Goal: Complete application form

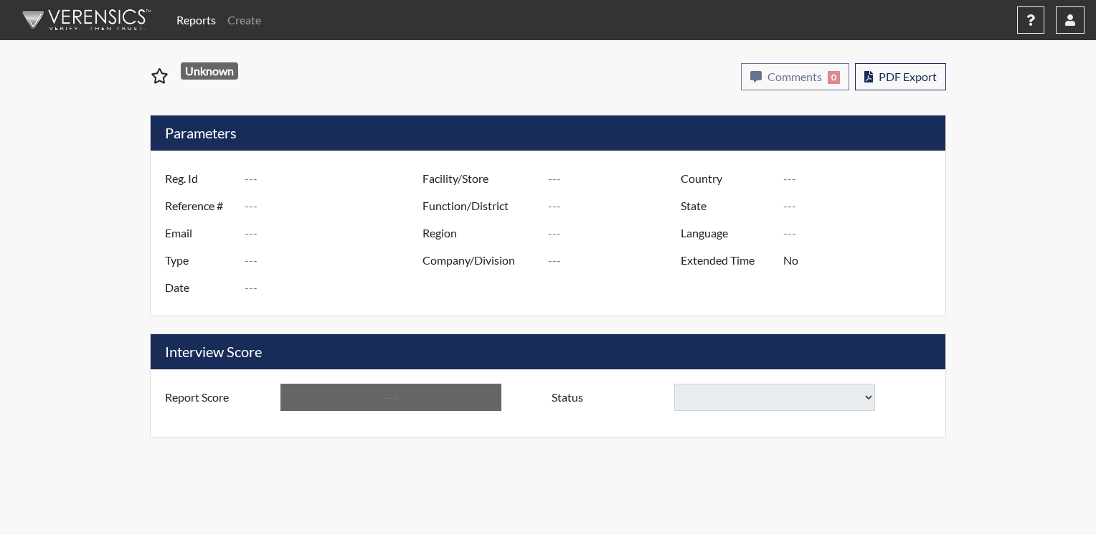
type input "[PERSON_NAME]"
type input "50994"
type input "[EMAIL_ADDRESS][DOMAIN_NAME]"
type input "Corrections Pre-Employment"
type input "[DATE]"
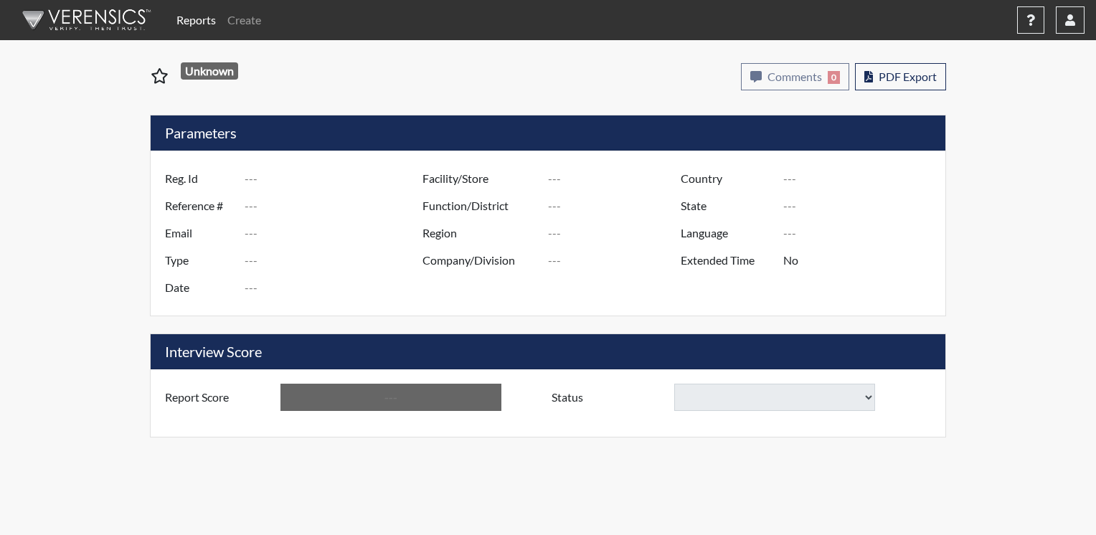
type input "[GEOGRAPHIC_DATA]"
type input "[US_STATE]"
type input "English"
type input "Yes"
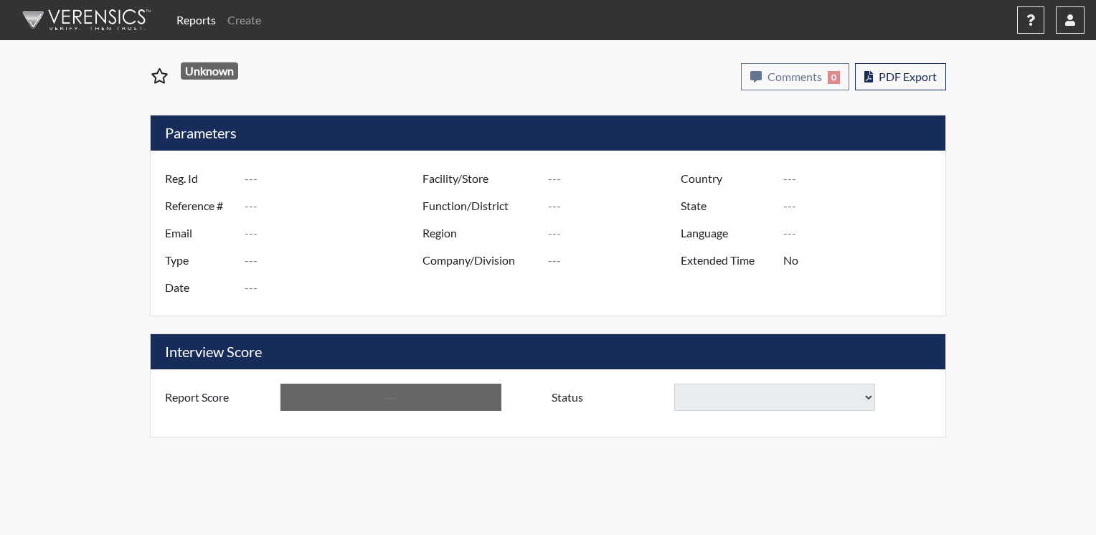
type input "Below Conditions"
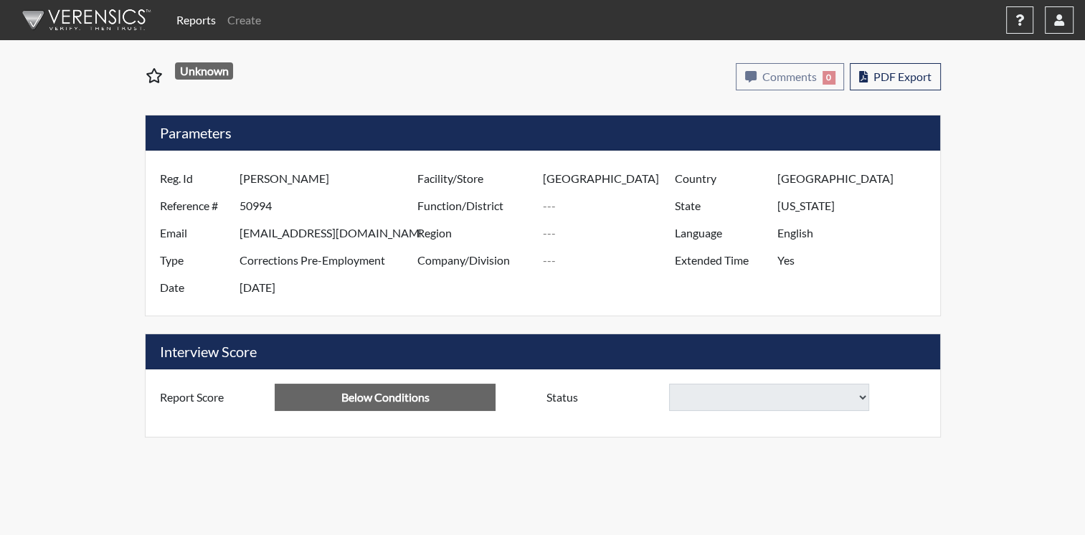
select select
